Goal: Task Accomplishment & Management: Use online tool/utility

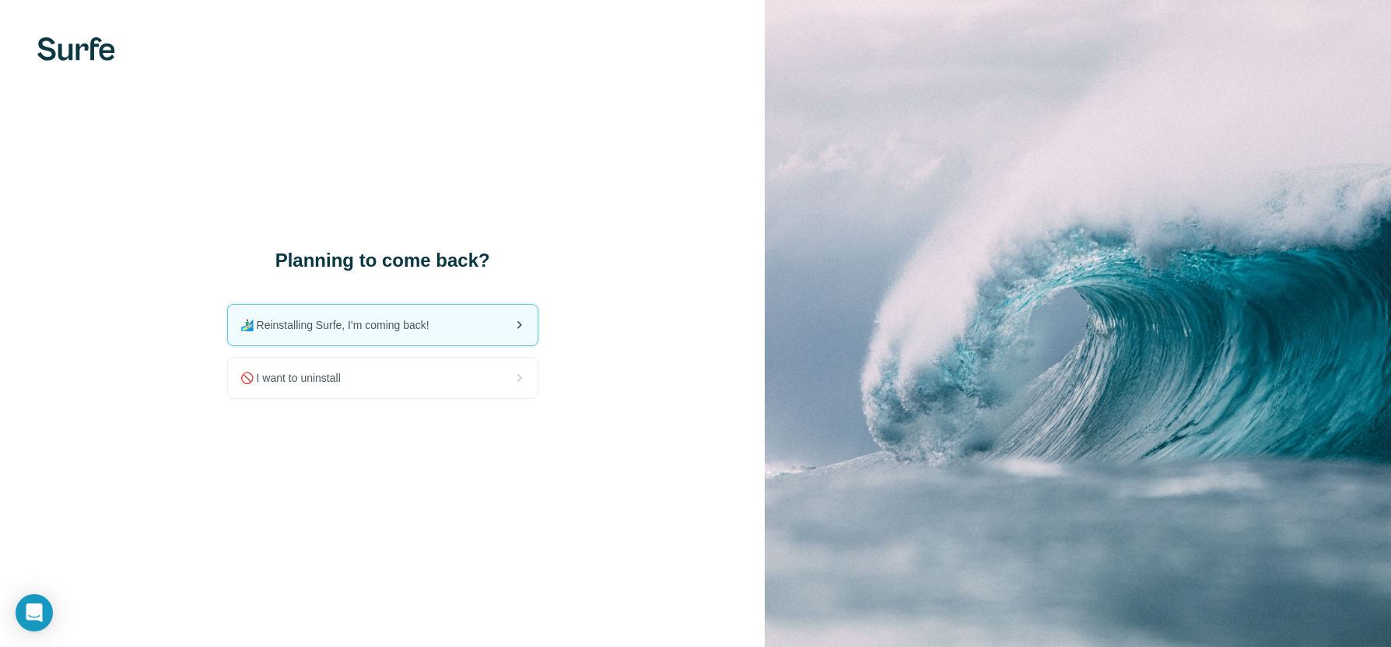
click at [392, 329] on span "🏄🏻‍♂️ Reinstalling Surfe, I'm coming back!" at bounding box center [340, 325] width 201 height 16
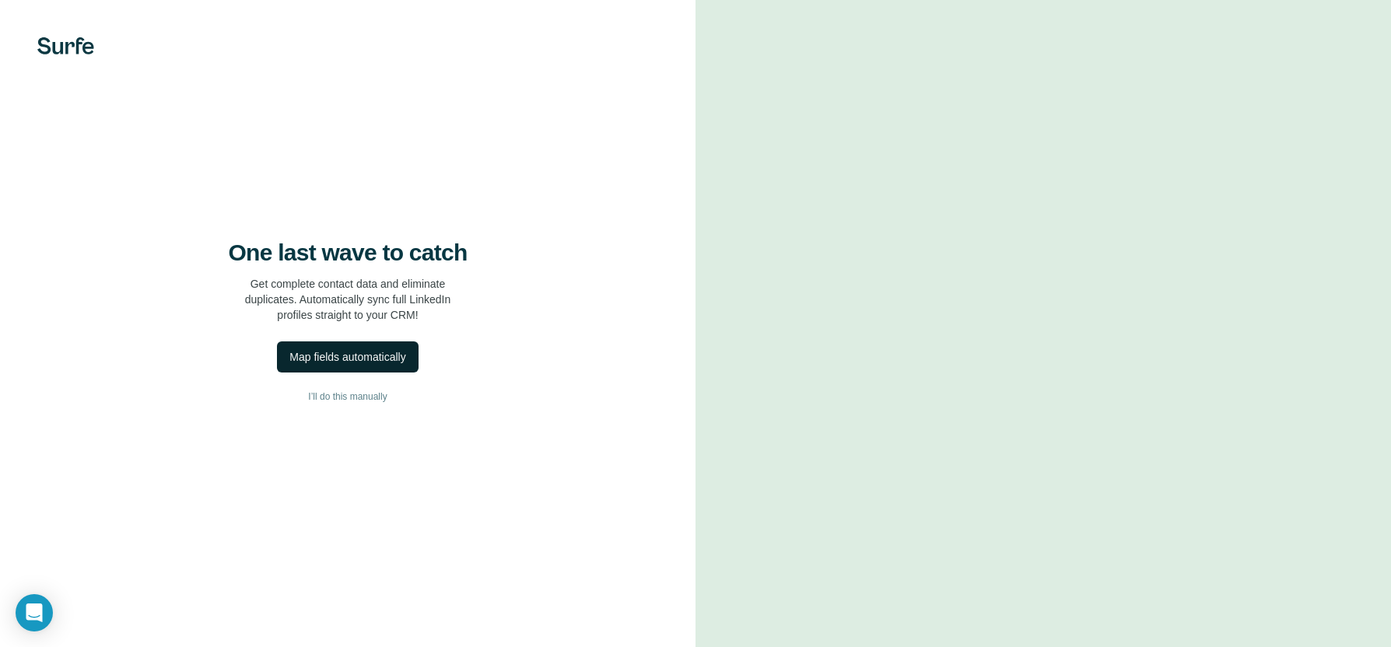
click at [338, 365] on div "Map fields automatically" at bounding box center [347, 357] width 116 height 16
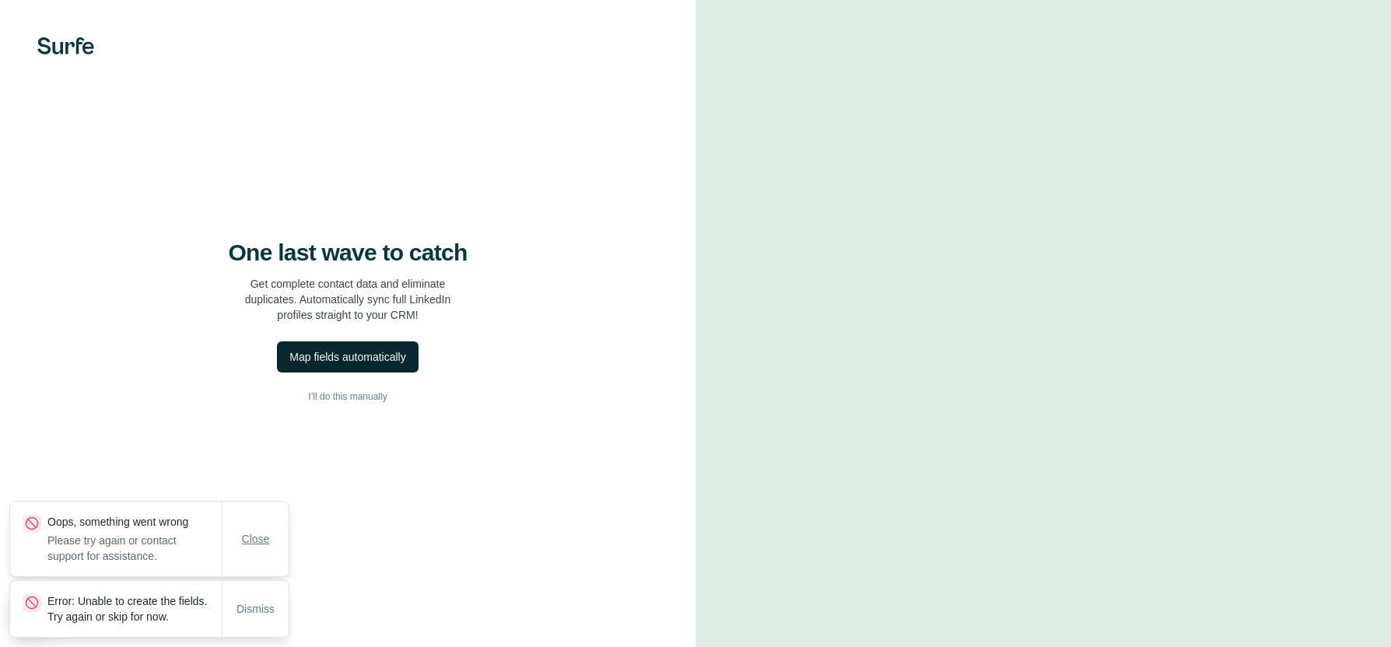
click at [255, 531] on span "Close" at bounding box center [256, 539] width 28 height 16
click at [256, 601] on span "Dismiss" at bounding box center [255, 609] width 38 height 16
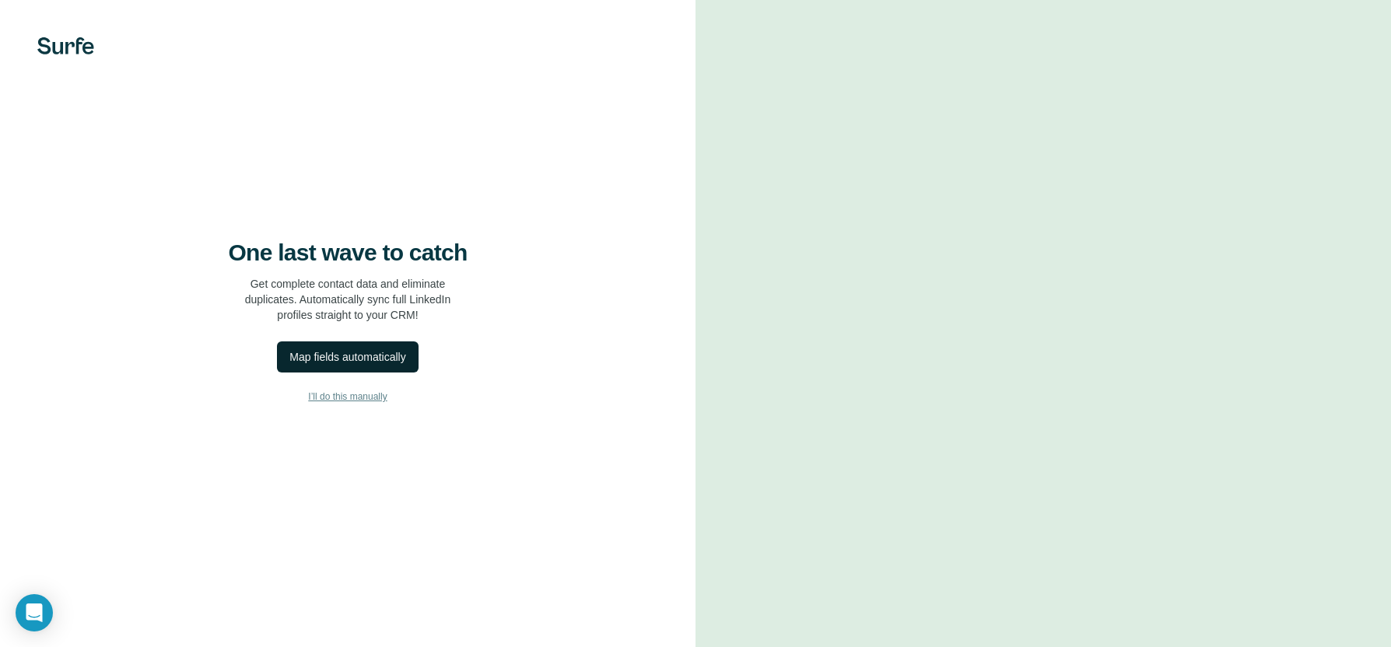
click at [347, 404] on span "I’ll do this manually" at bounding box center [347, 397] width 79 height 14
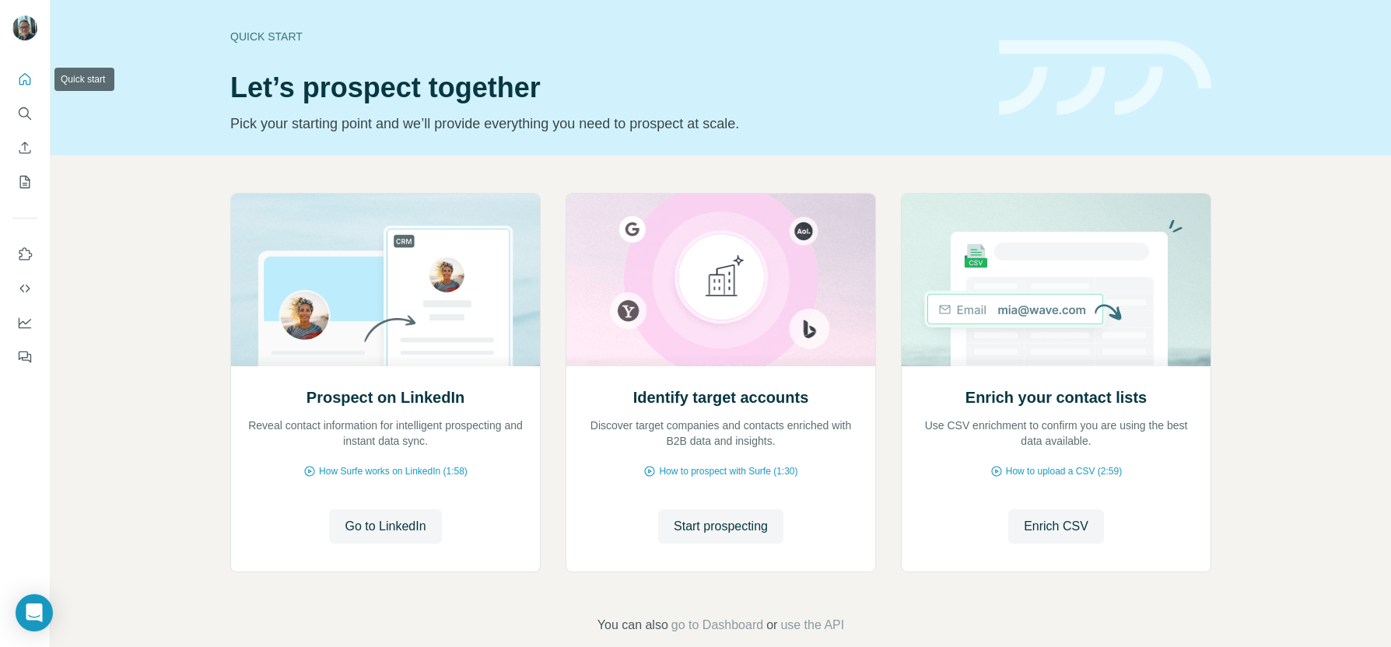
click at [24, 79] on icon "Quick start" at bounding box center [25, 80] width 16 height 16
click at [20, 77] on icon "Quick start" at bounding box center [25, 79] width 12 height 12
click at [89, 79] on div "Quick start Let’s prospect together Pick your starting point and we’ll provide …" at bounding box center [721, 78] width 1340 height 156
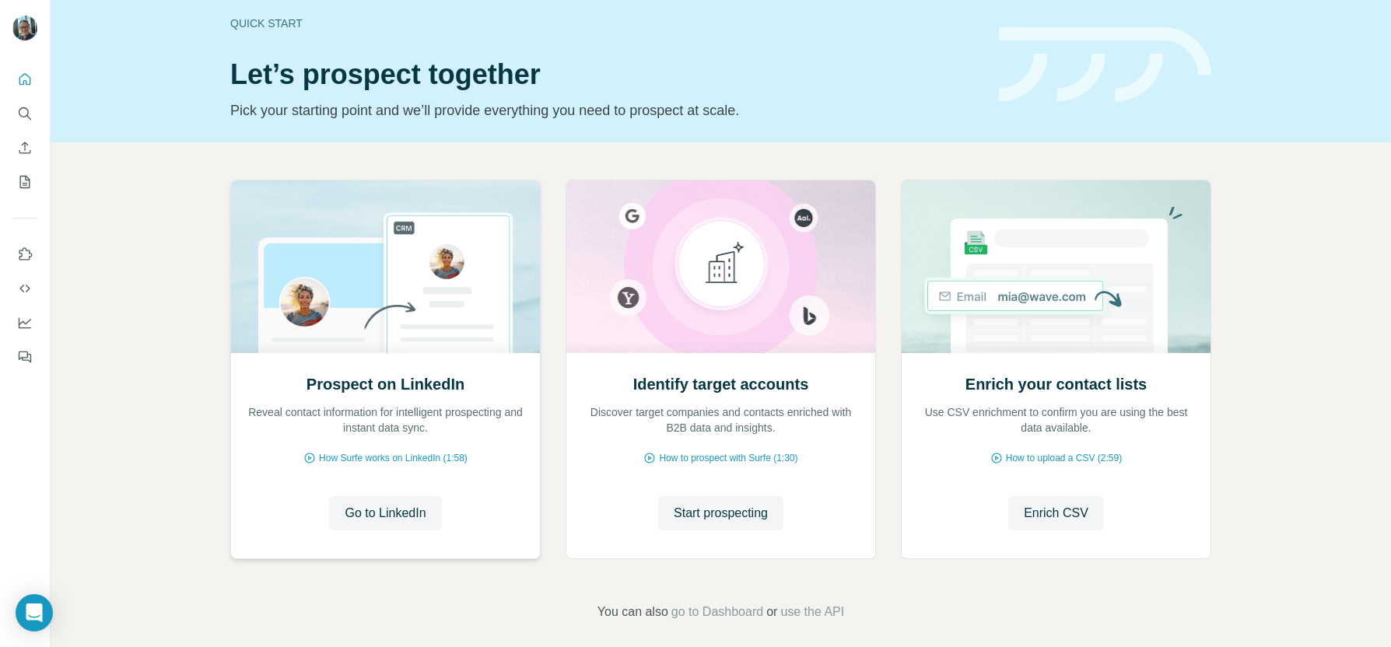
scroll to position [25, 0]
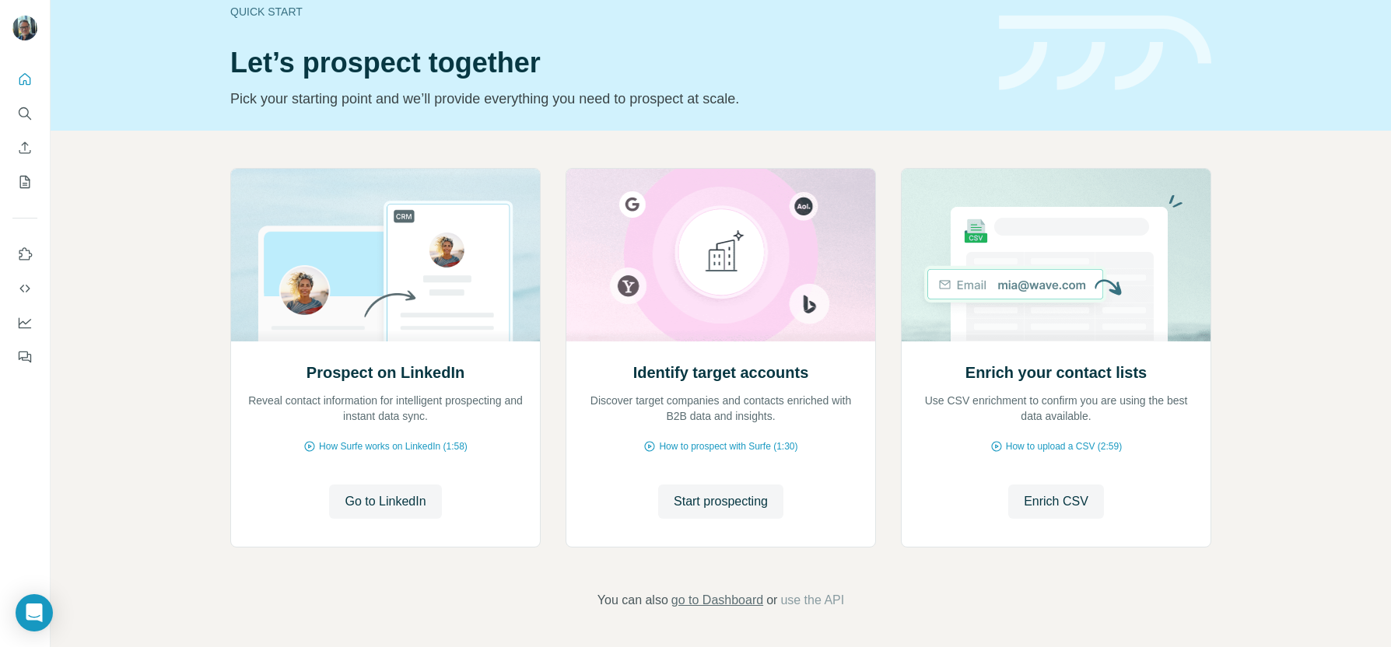
click at [727, 604] on span "go to Dashboard" at bounding box center [717, 600] width 92 height 19
